Goal: Check status

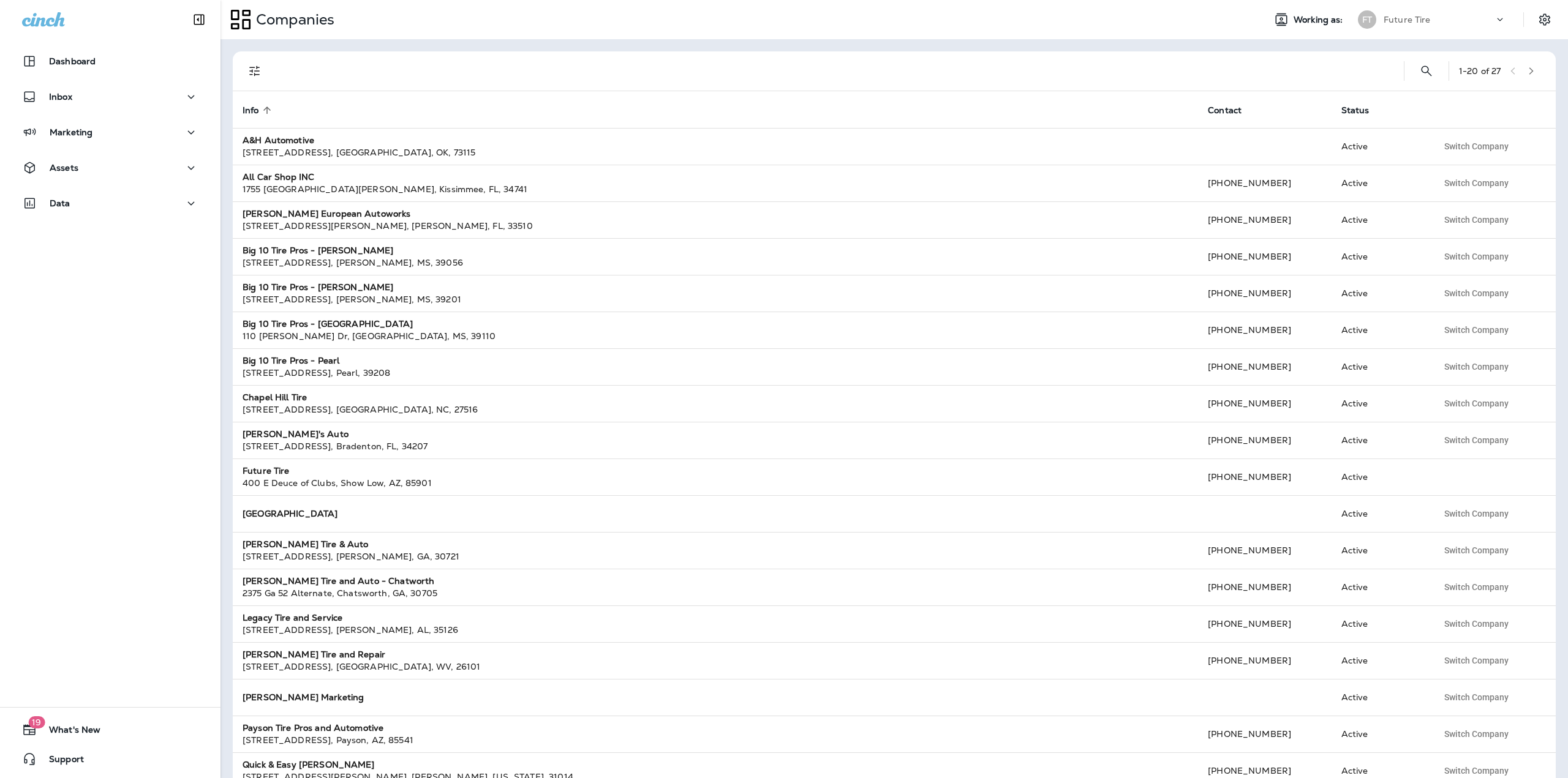
click at [1496, 24] on icon at bounding box center [1500, 19] width 12 height 12
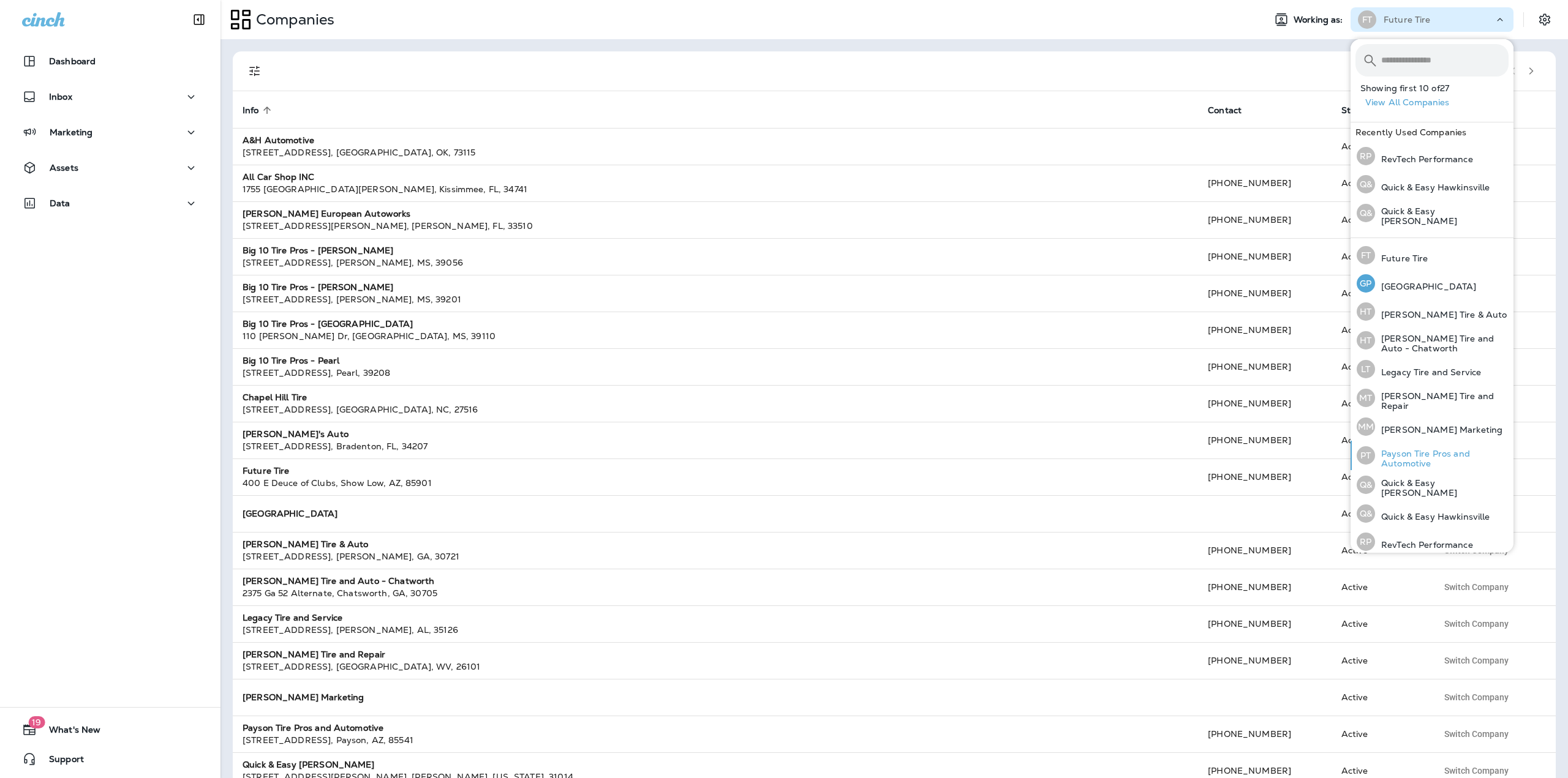
scroll to position [256, 0]
click at [1427, 371] on p "Legacy Tire and Service" at bounding box center [1428, 371] width 106 height 10
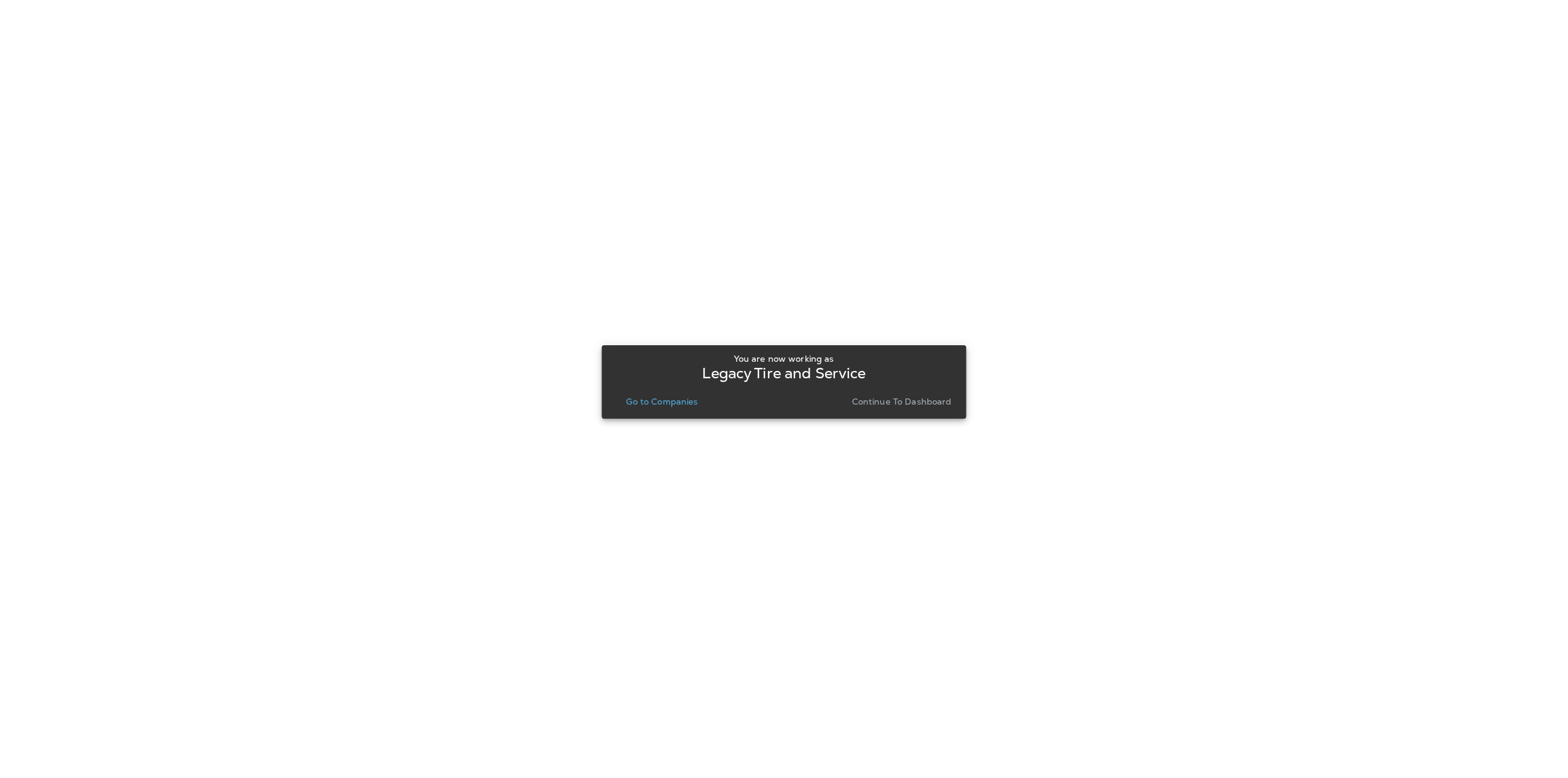
click at [641, 402] on p "Go to Companies" at bounding box center [662, 401] width 72 height 10
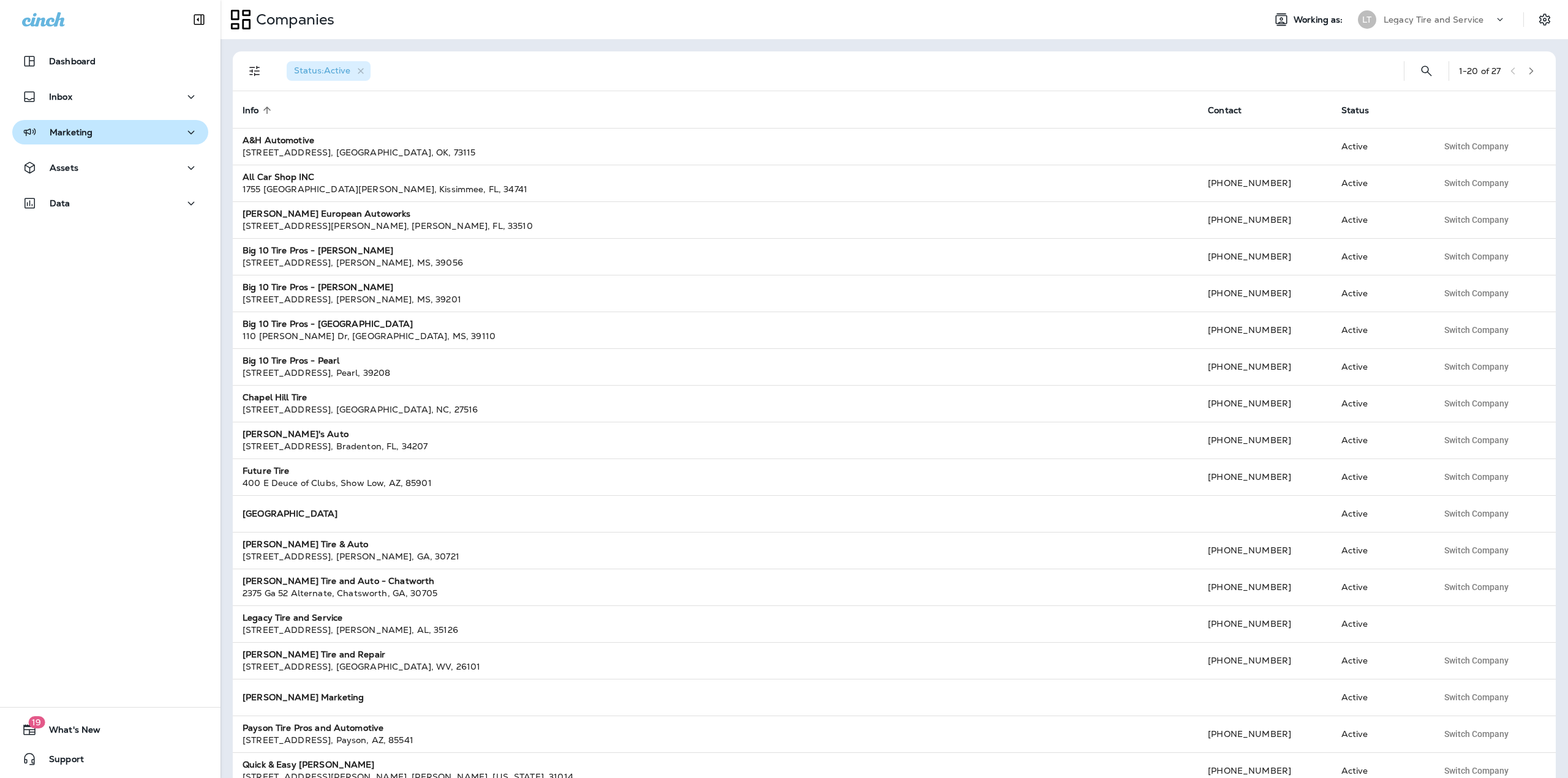
click at [131, 131] on div "Marketing" at bounding box center [110, 133] width 176 height 15
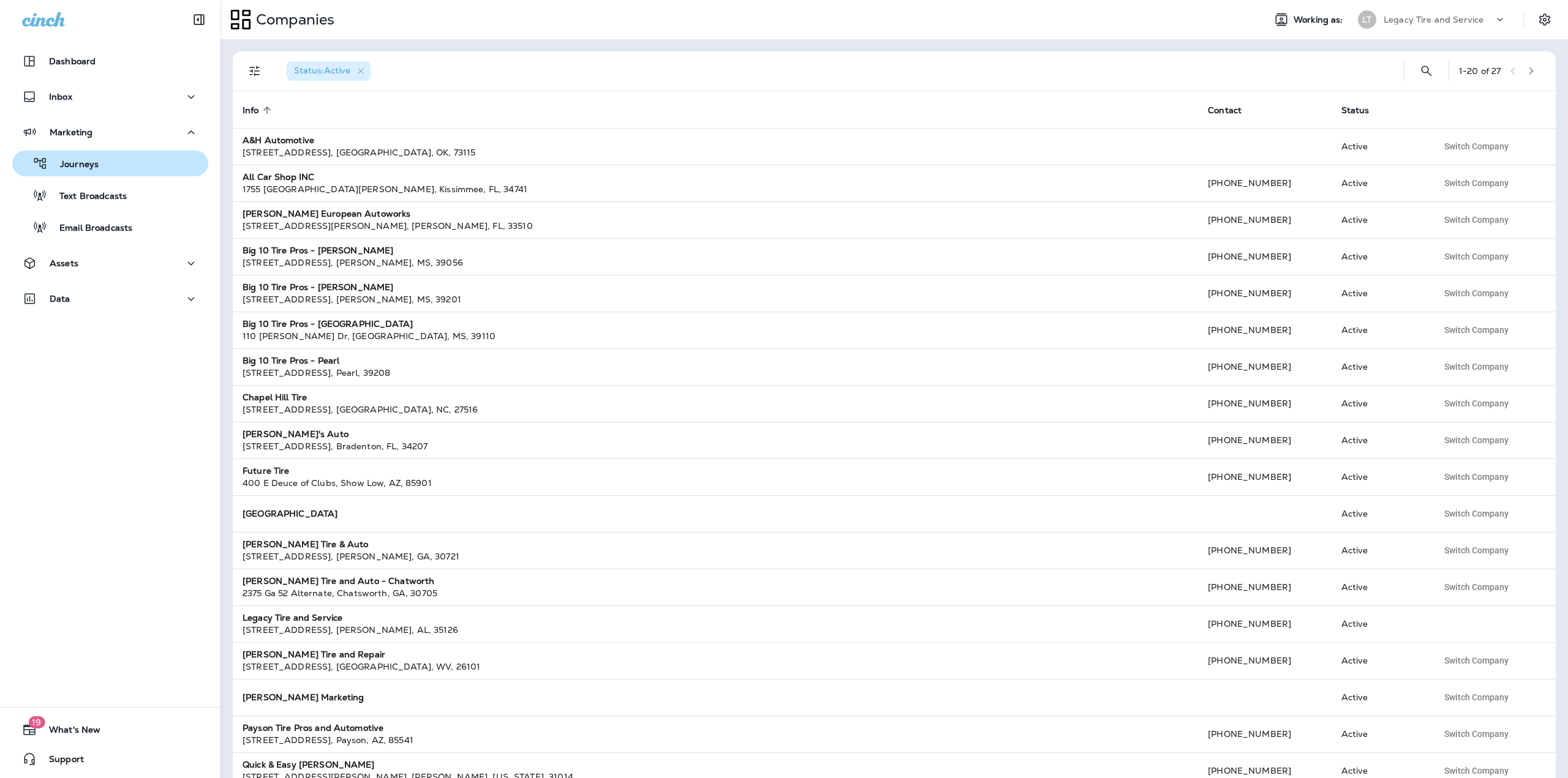
click at [120, 157] on div "Journeys" at bounding box center [110, 163] width 186 height 19
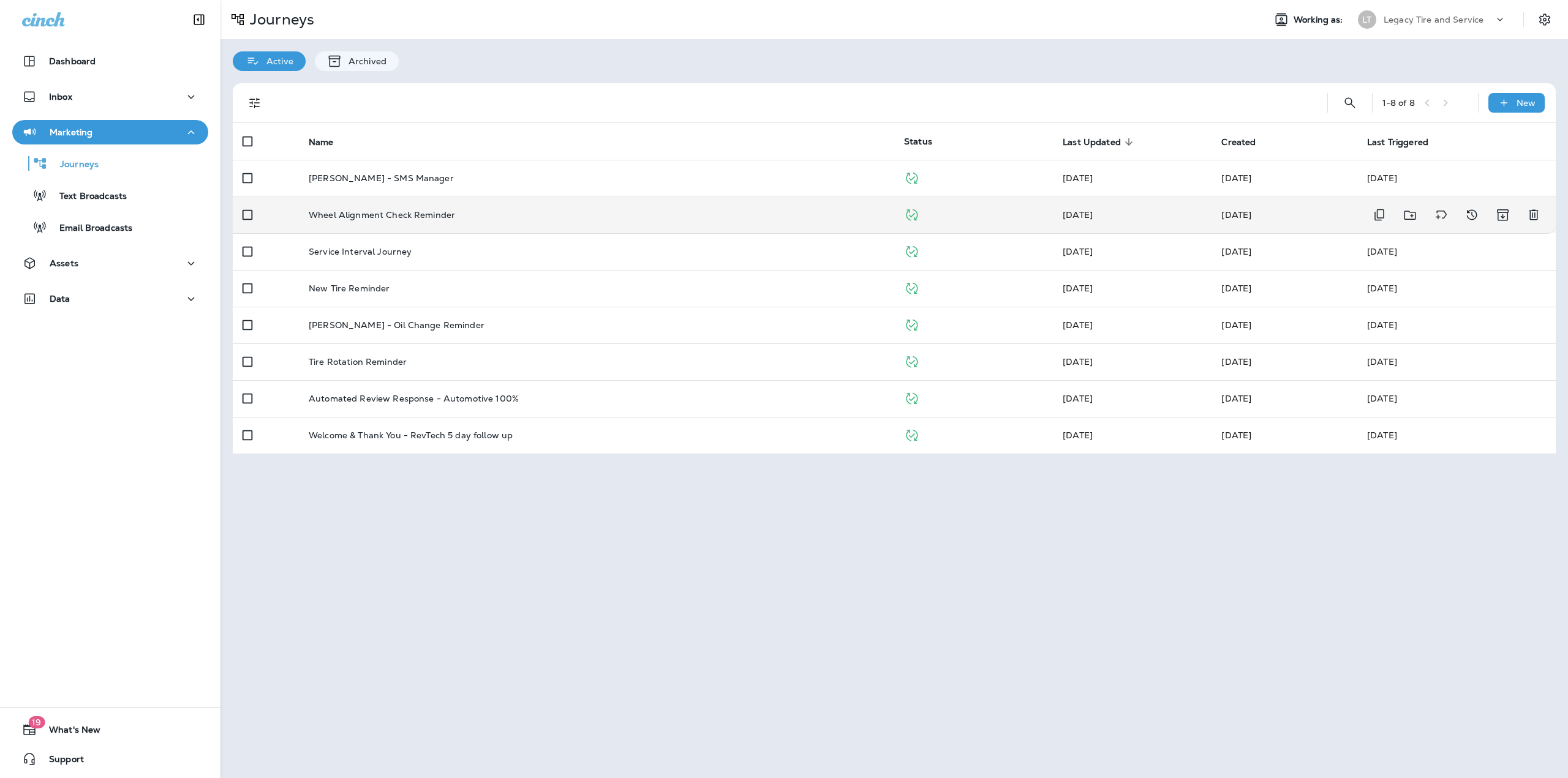
click at [458, 210] on td "Wheel Alignment Check Reminder" at bounding box center [596, 214] width 595 height 37
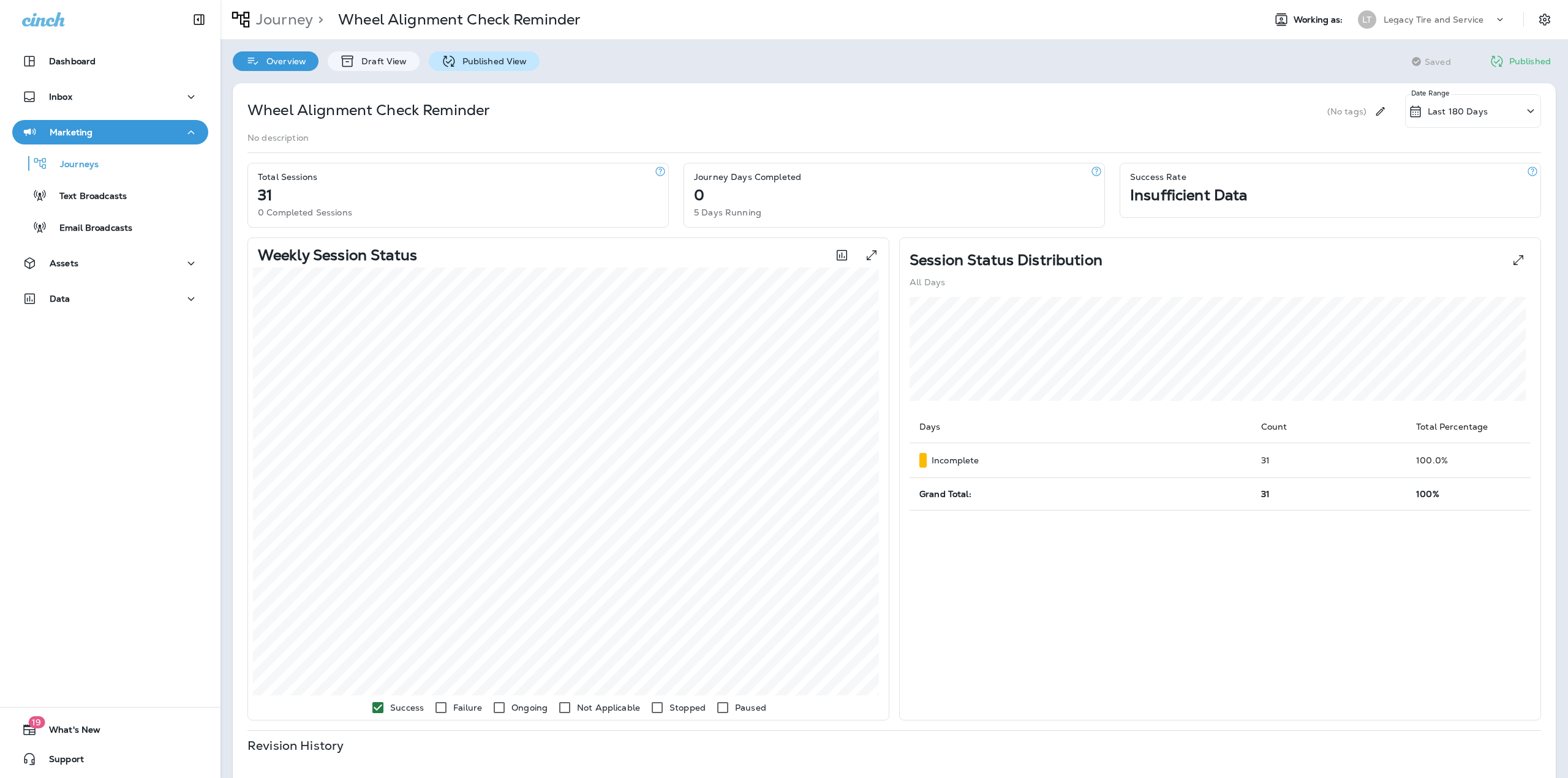
click at [477, 64] on p "Published View" at bounding box center [491, 61] width 71 height 10
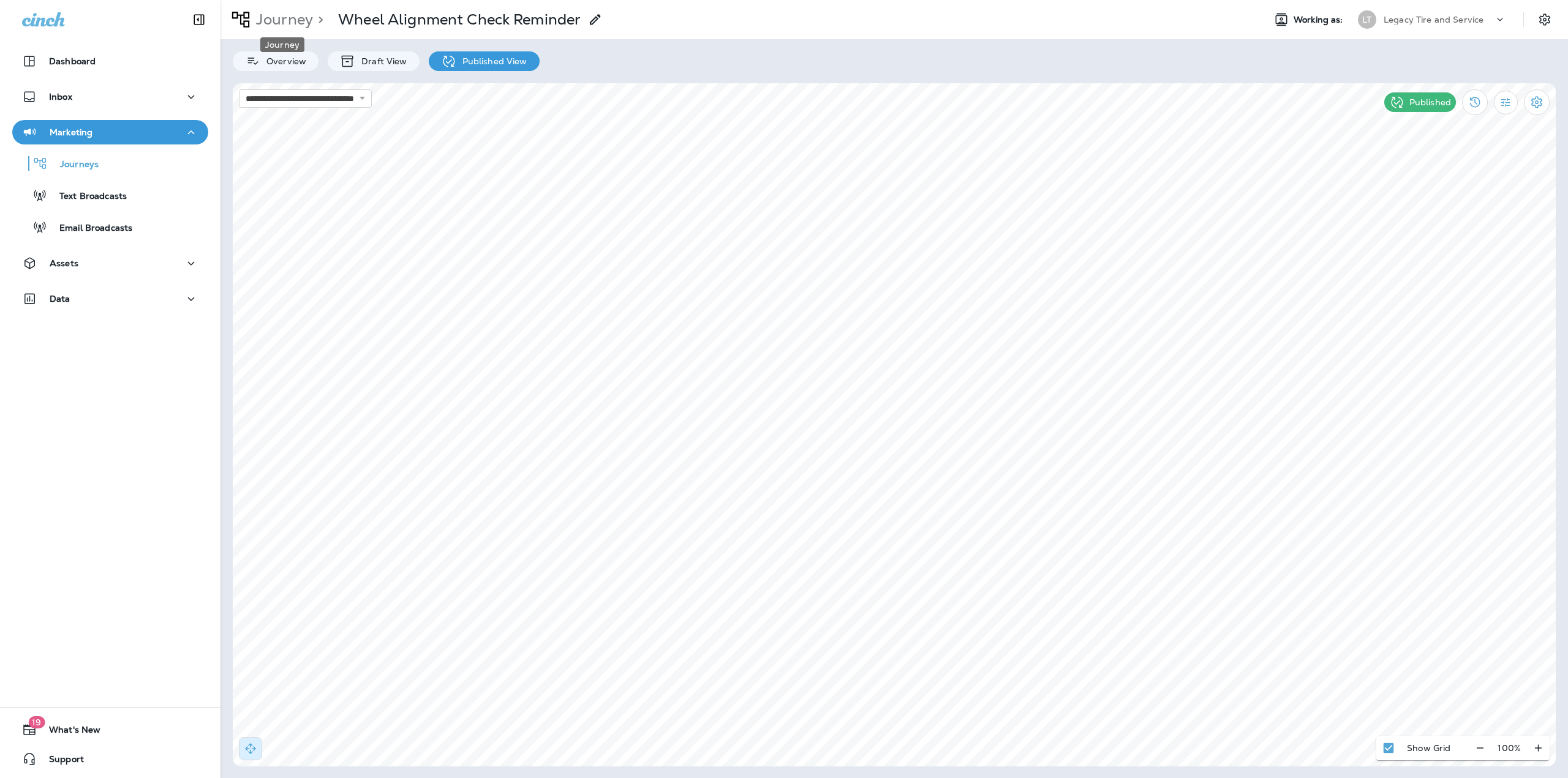
click at [266, 20] on p "Journey" at bounding box center [282, 19] width 62 height 19
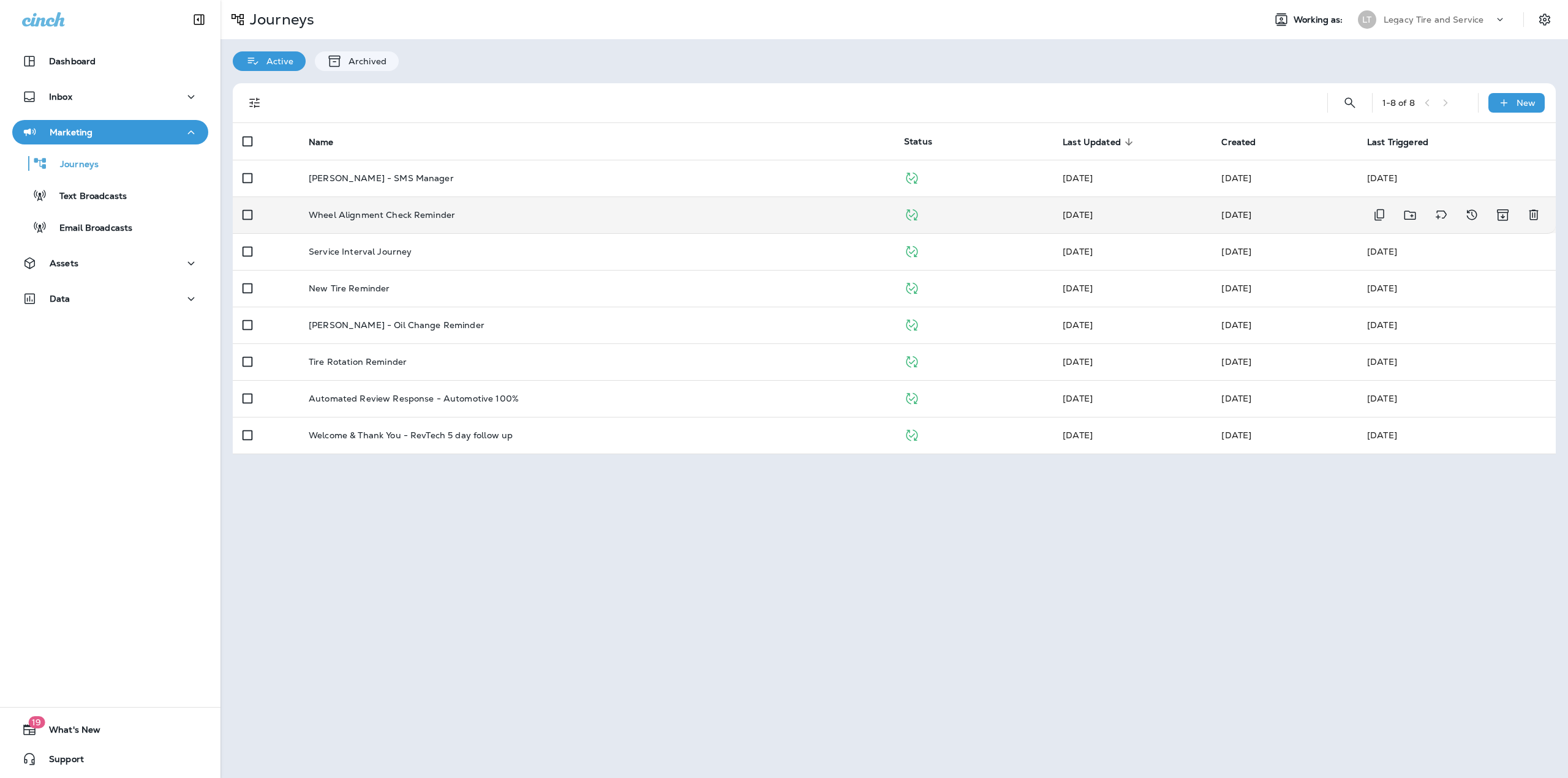
click at [384, 224] on td "Wheel Alignment Check Reminder" at bounding box center [596, 214] width 595 height 37
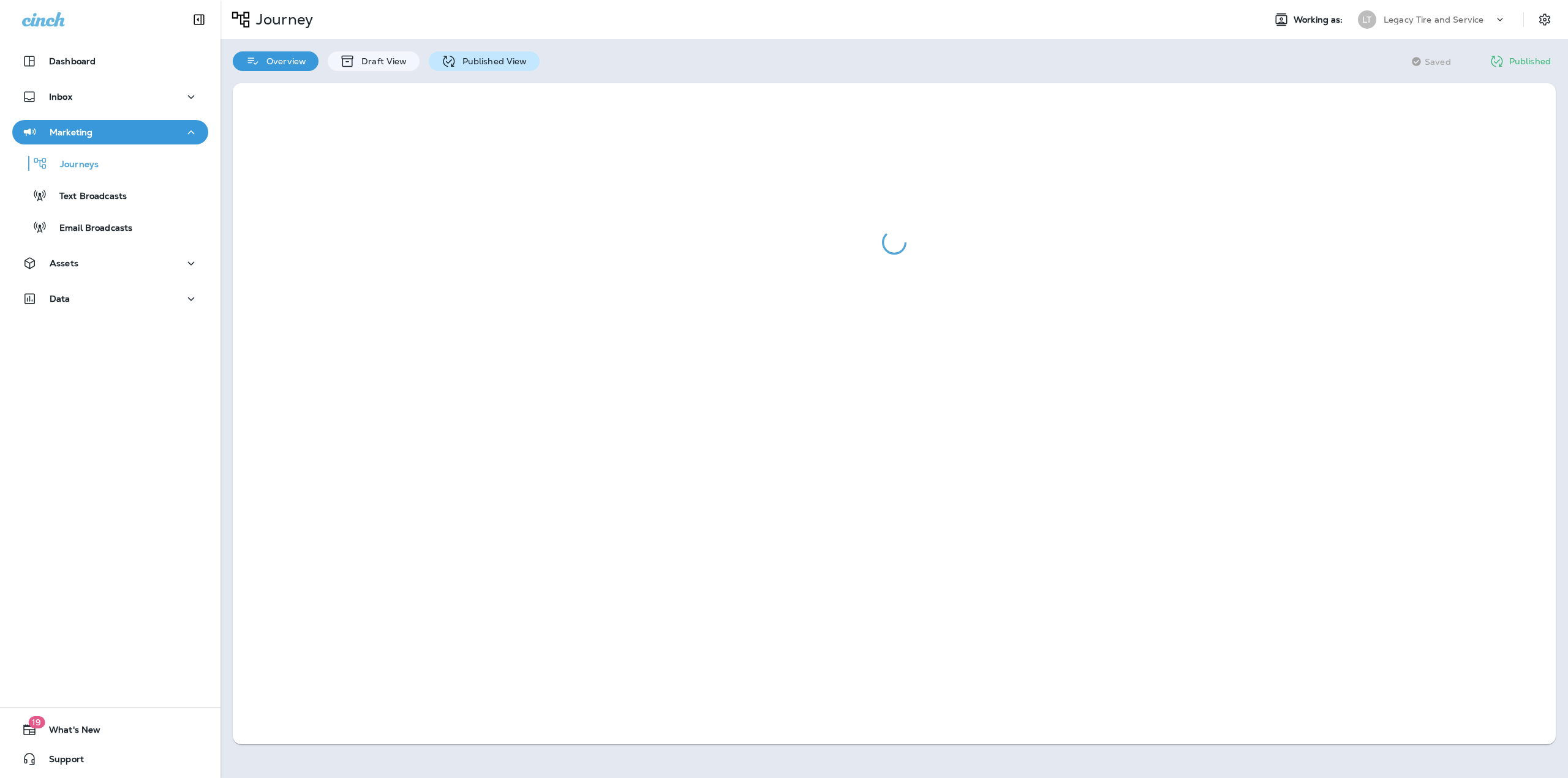
click at [461, 57] on p "Published View" at bounding box center [491, 61] width 71 height 10
